Goal: Check status: Check status

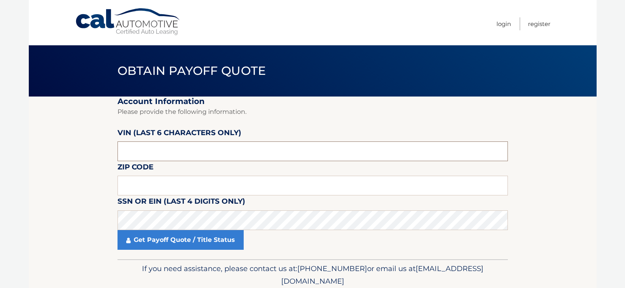
click at [151, 152] on input "text" at bounding box center [313, 152] width 391 height 20
drag, startPoint x: 162, startPoint y: 151, endPoint x: 99, endPoint y: 155, distance: 63.7
click at [99, 155] on section "Account Information Please provide the following information. [PERSON_NAME] (la…" at bounding box center [313, 178] width 568 height 163
click at [173, 180] on input "text" at bounding box center [313, 186] width 391 height 20
type input "11803"
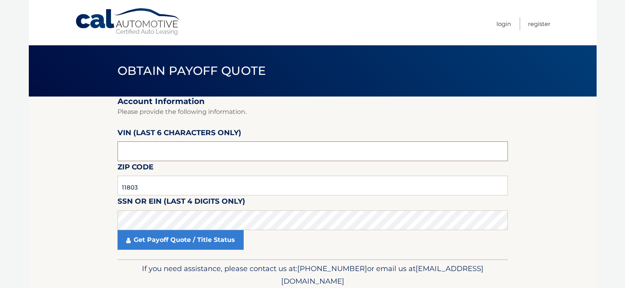
click at [168, 150] on input "text" at bounding box center [313, 152] width 391 height 20
type input "720369"
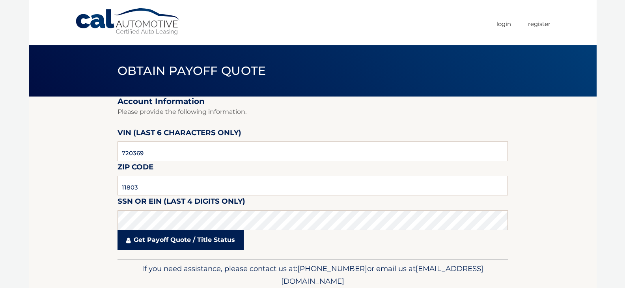
click at [181, 239] on link "Get Payoff Quote / Title Status" at bounding box center [181, 240] width 126 height 20
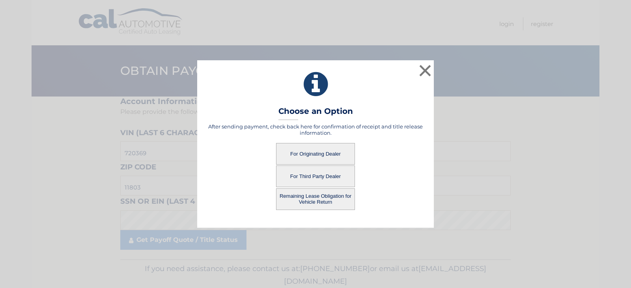
click at [320, 153] on button "For Originating Dealer" at bounding box center [315, 154] width 79 height 22
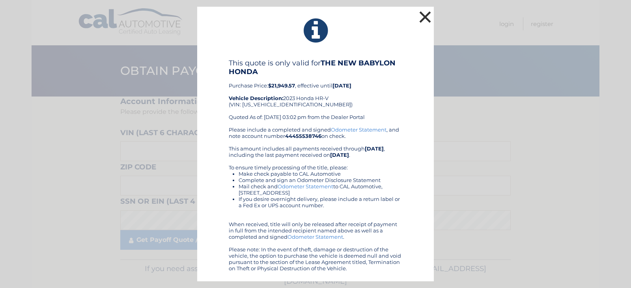
click at [425, 21] on button "×" at bounding box center [425, 17] width 16 height 16
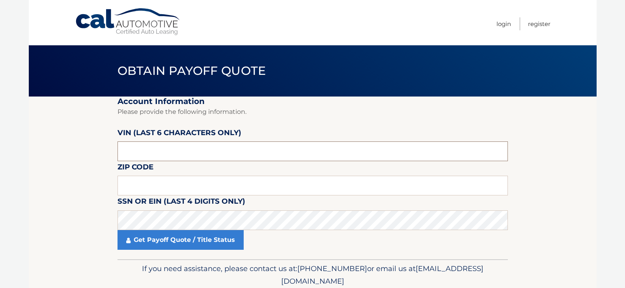
click at [153, 153] on input "text" at bounding box center [313, 152] width 391 height 20
type input "720369"
drag, startPoint x: 150, startPoint y: 187, endPoint x: 144, endPoint y: 188, distance: 6.0
click at [144, 188] on input "text" at bounding box center [313, 186] width 391 height 20
